Goal: Navigation & Orientation: Find specific page/section

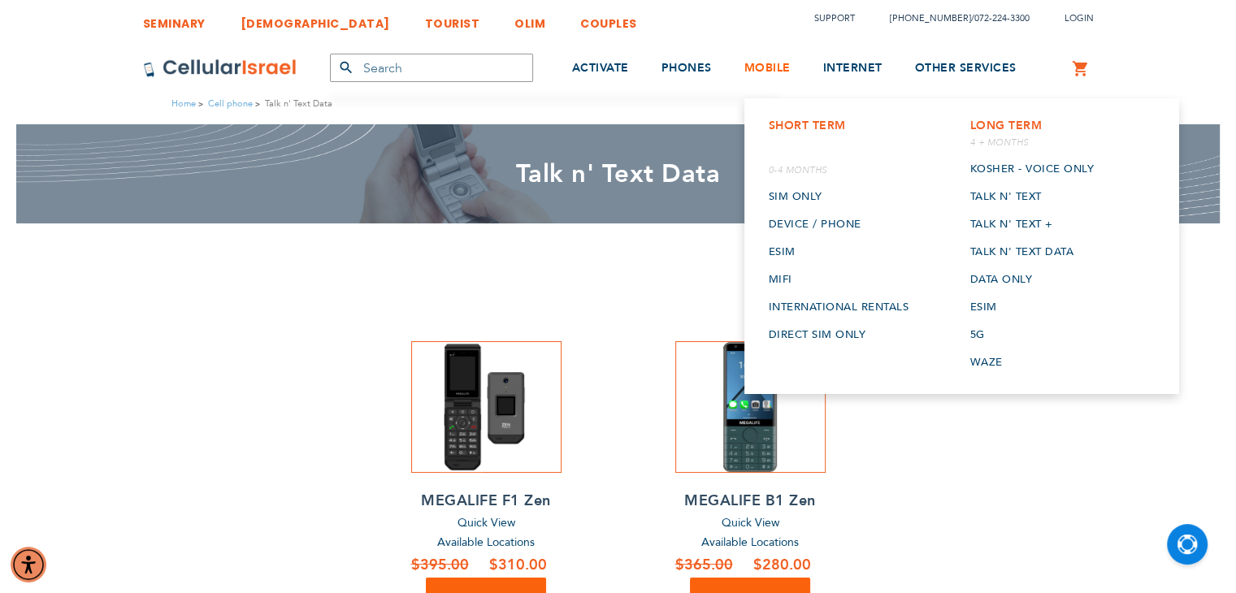
click at [767, 72] on span "MOBILE" at bounding box center [767, 67] width 46 height 15
